Goal: Navigation & Orientation: Find specific page/section

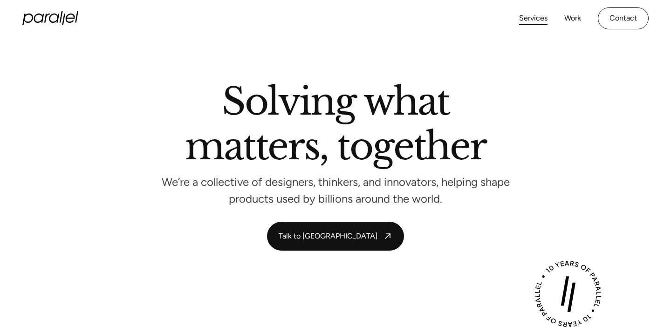
click at [540, 16] on link "Services" at bounding box center [533, 19] width 28 height 14
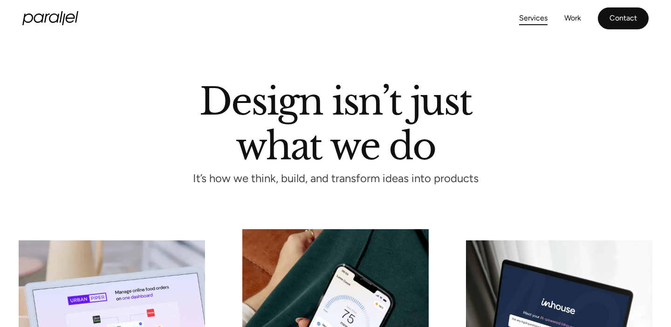
click at [613, 17] on link "Contact" at bounding box center [623, 18] width 51 height 22
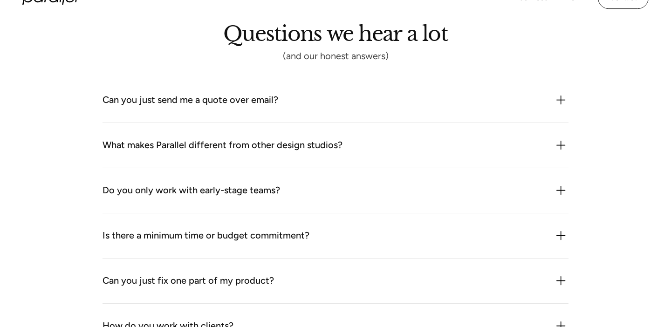
scroll to position [1248, 0]
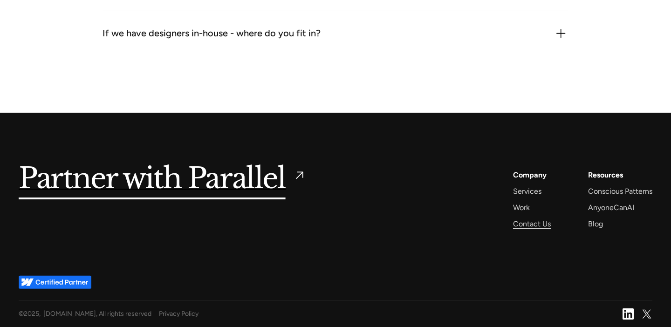
click at [526, 220] on div "Contact Us" at bounding box center [532, 224] width 38 height 13
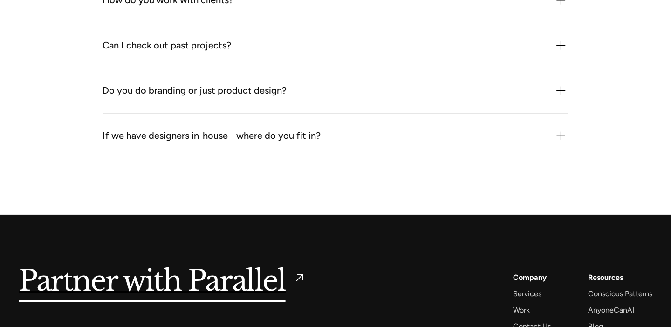
scroll to position [1248, 0]
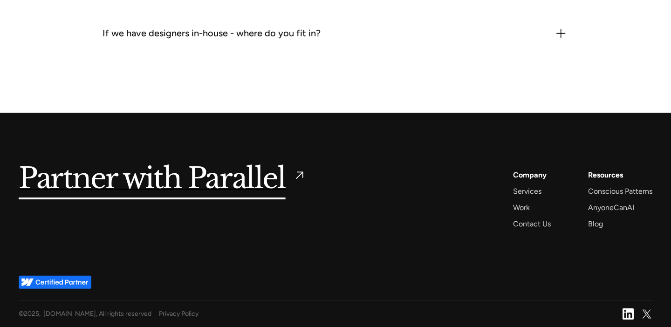
click at [532, 206] on div "Company Services Work Contact Us" at bounding box center [532, 200] width 38 height 62
click at [516, 206] on div "Work" at bounding box center [521, 207] width 17 height 13
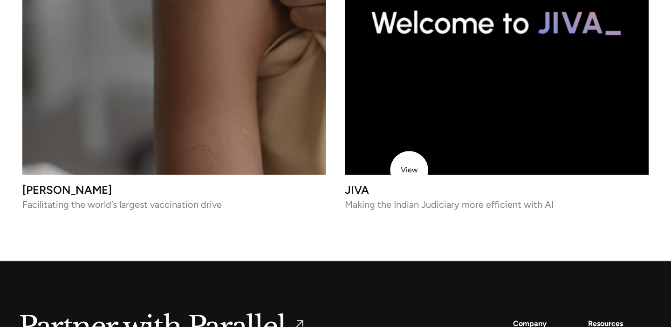
scroll to position [4282, 0]
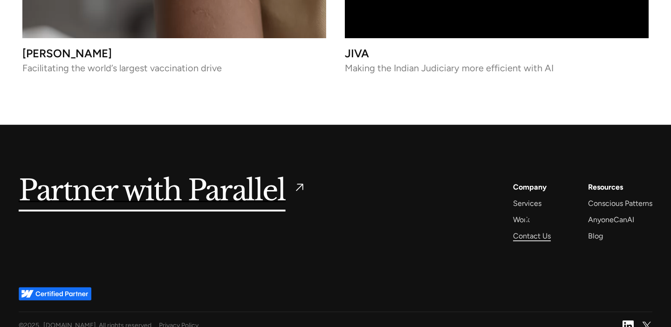
click at [527, 230] on div "Contact Us" at bounding box center [532, 236] width 38 height 13
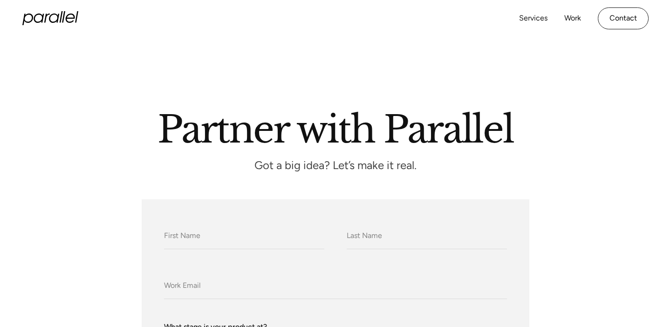
click at [39, 18] on icon at bounding box center [50, 18] width 56 height 14
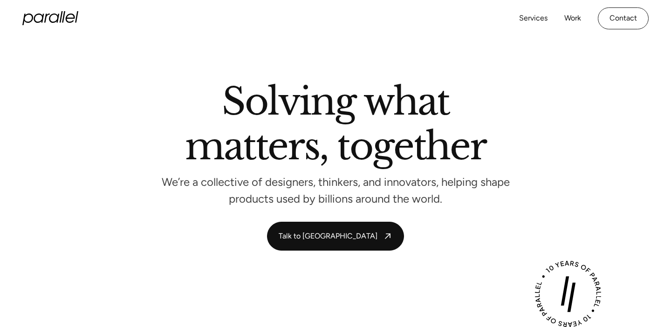
click at [39, 14] on icon at bounding box center [39, 18] width 10 height 9
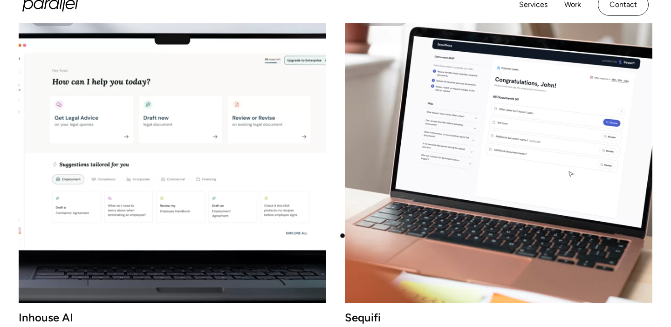
scroll to position [1199, 0]
